Goal: Information Seeking & Learning: Download file/media

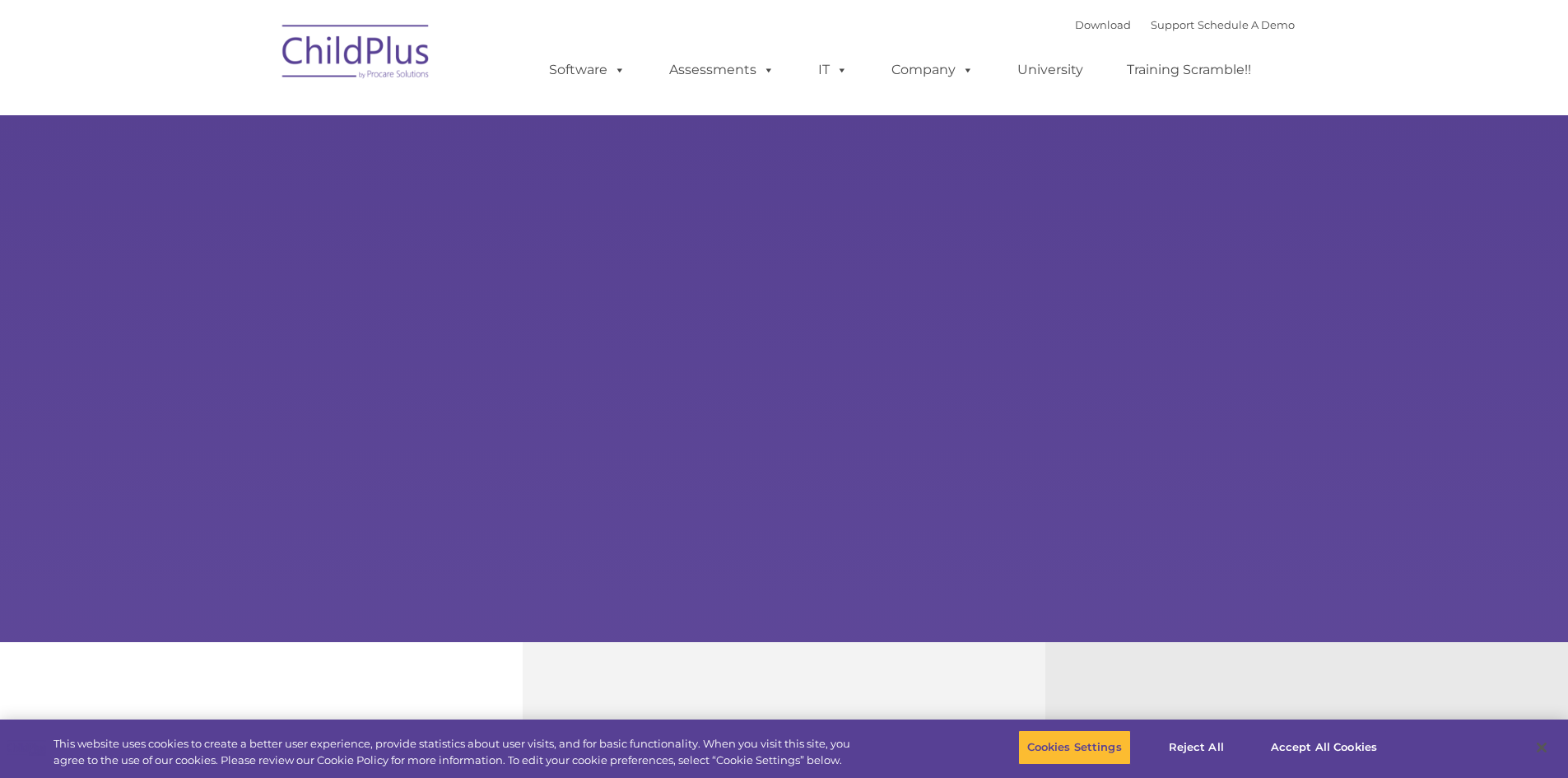
select select "MEDIUM"
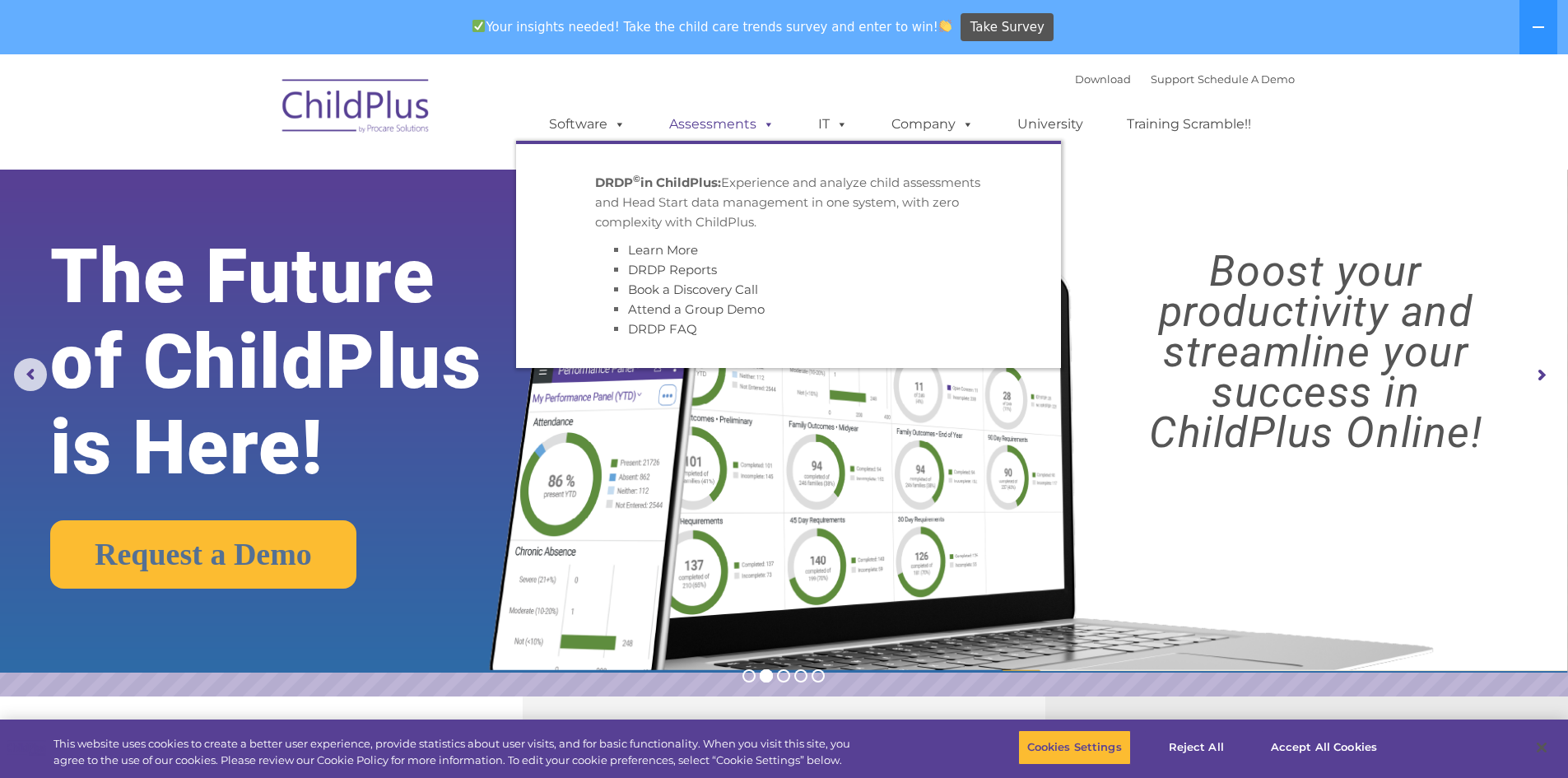
click at [738, 124] on link "Assessments" at bounding box center [721, 124] width 138 height 32
click at [768, 124] on span at bounding box center [765, 124] width 18 height 15
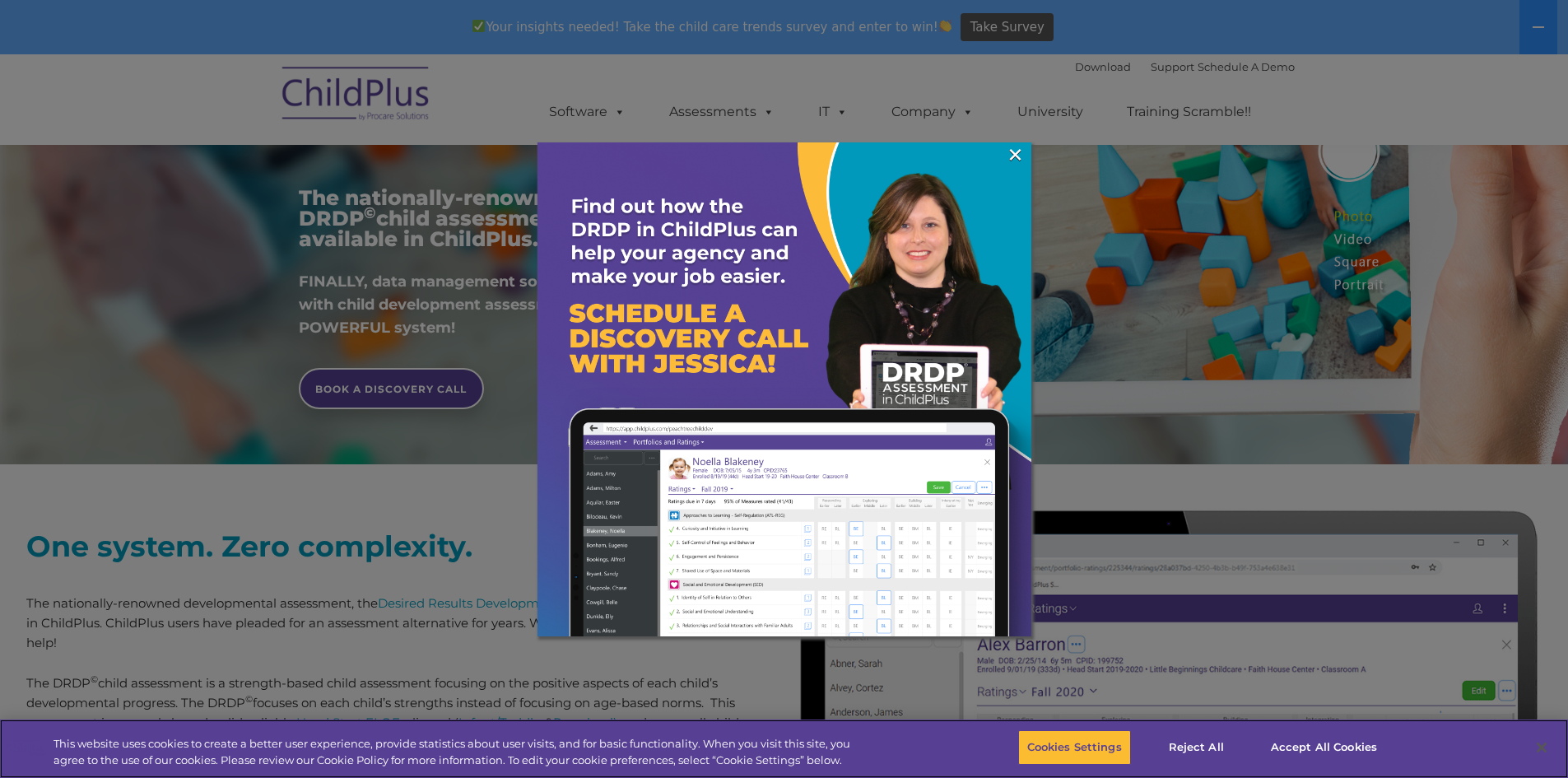
scroll to position [290, 0]
click at [1015, 153] on link "×" at bounding box center [1015, 154] width 19 height 16
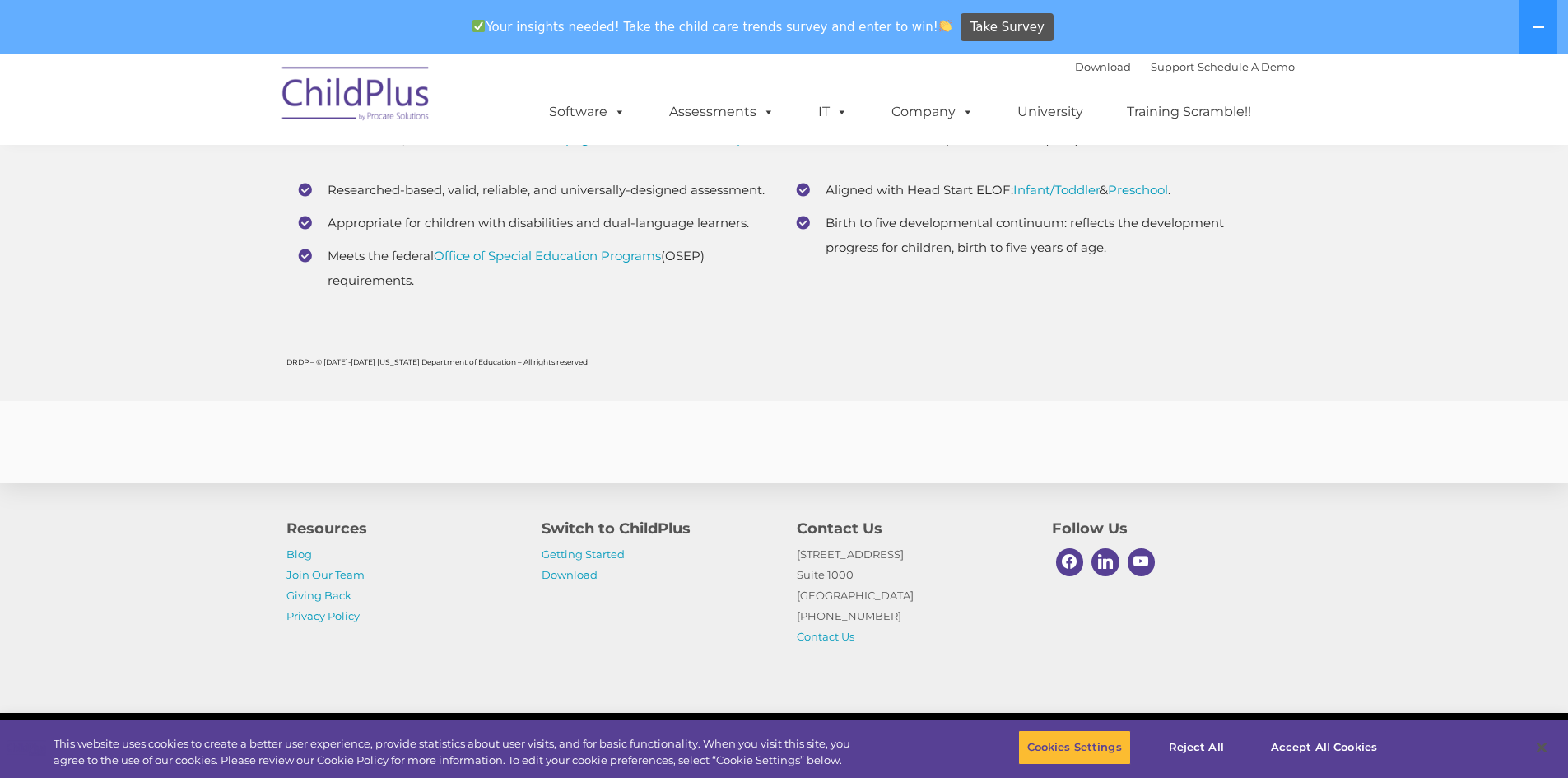
scroll to position [6495, 0]
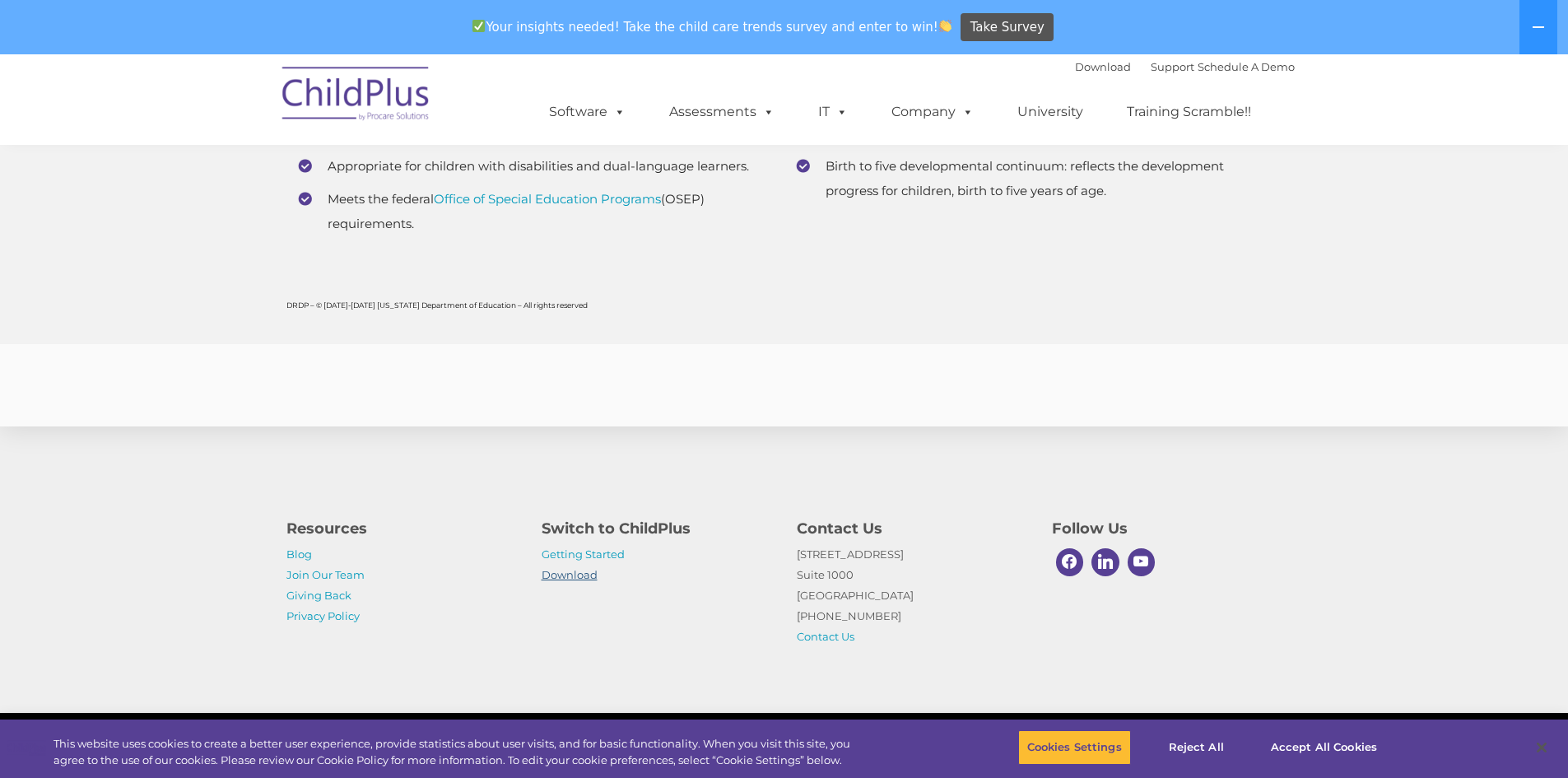
click at [563, 575] on link "Download" at bounding box center [570, 574] width 56 height 14
